Goal: Task Accomplishment & Management: Use online tool/utility

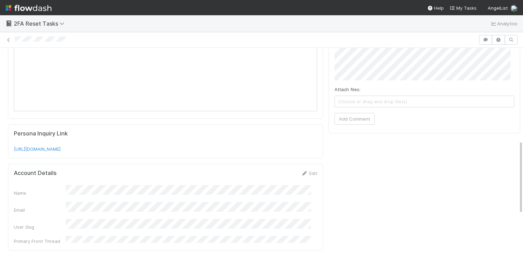
scroll to position [106, 0]
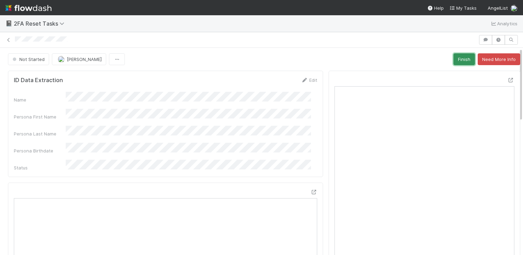
click at [454, 55] on button "Finish" at bounding box center [464, 59] width 21 height 12
click at [454, 54] on button "Finish" at bounding box center [464, 59] width 21 height 12
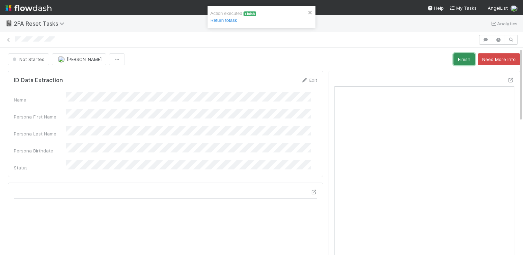
click at [454, 57] on button "Finish" at bounding box center [464, 59] width 21 height 12
click at [458, 53] on button "Finish" at bounding box center [464, 59] width 21 height 12
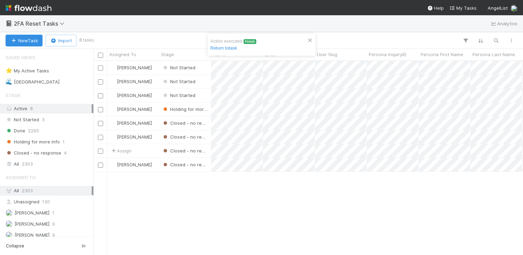
scroll to position [188, 425]
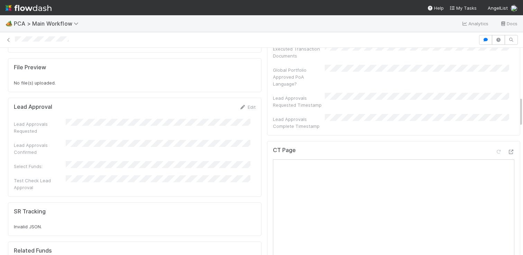
scroll to position [794, 0]
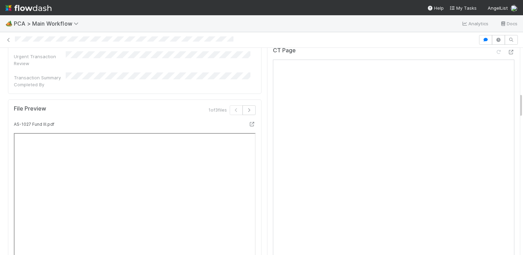
scroll to position [670, 0]
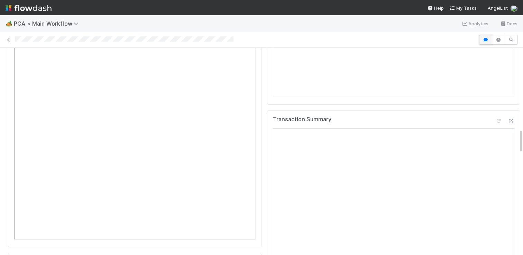
click at [479, 42] on button "button" at bounding box center [485, 40] width 13 height 10
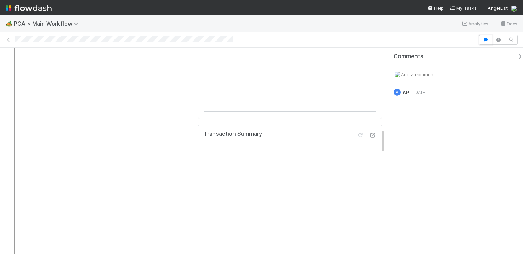
scroll to position [691, 0]
